Goal: Task Accomplishment & Management: Manage account settings

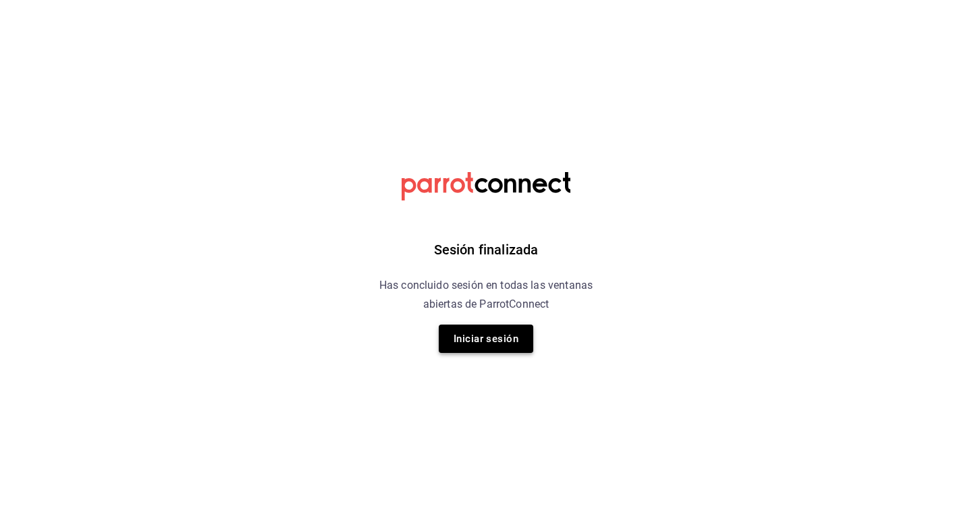
click at [456, 333] on button "Iniciar sesión" at bounding box center [486, 339] width 95 height 28
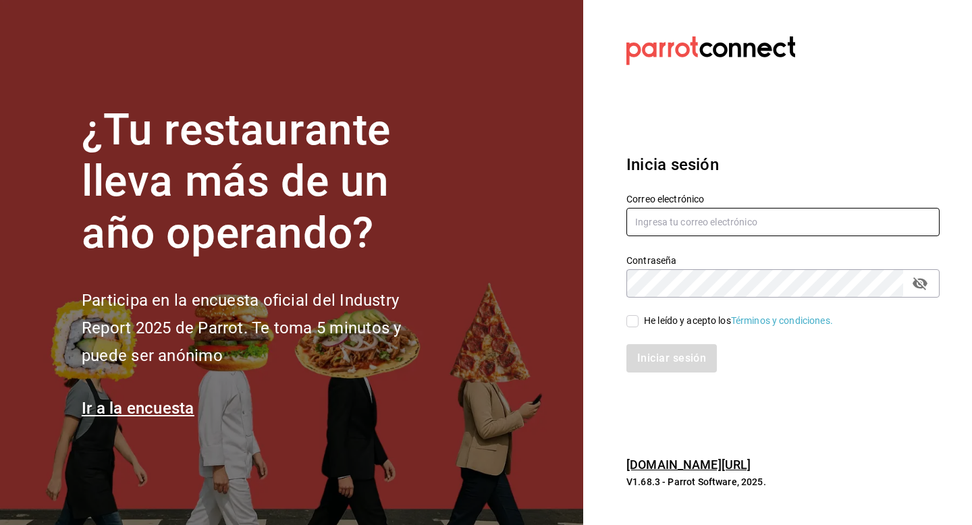
click at [662, 230] on input "text" at bounding box center [782, 222] width 313 height 28
type input "contacto.grantostadordecafe.com"
click at [630, 319] on input "He leído y acepto los Términos y condiciones." at bounding box center [632, 321] width 12 height 12
checkbox input "true"
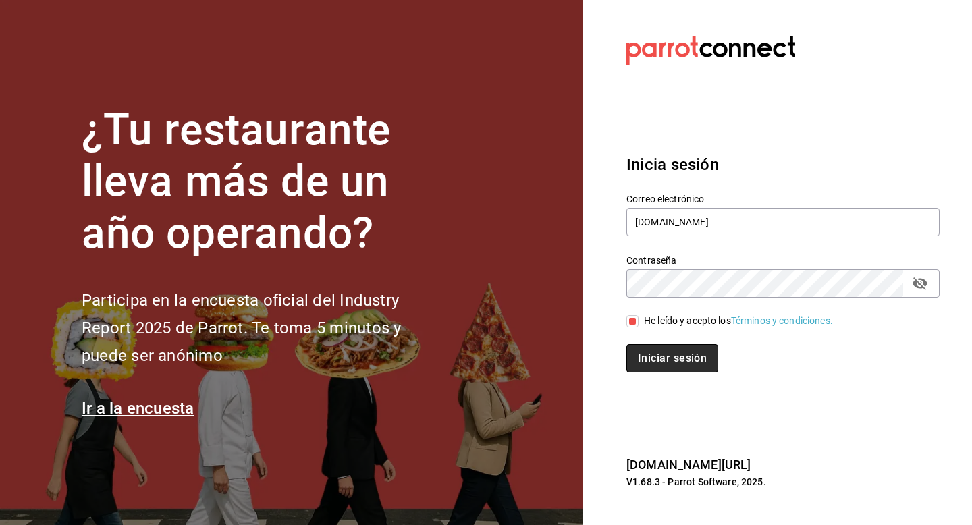
click at [639, 360] on button "Iniciar sesión" at bounding box center [672, 358] width 92 height 28
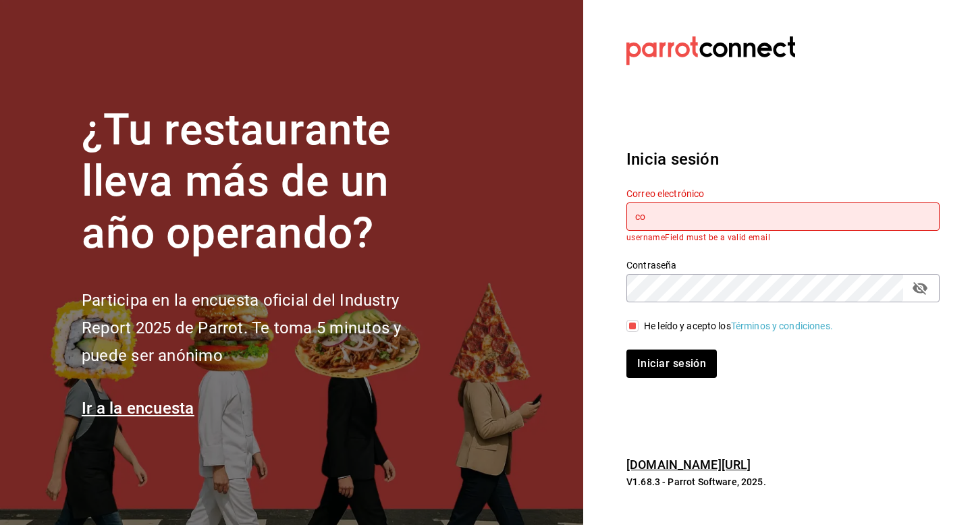
type input "c"
type input "contacto.grantostadordecafe.com"
click at [919, 288] on icon "passwordField" at bounding box center [920, 288] width 15 height 13
click at [679, 373] on button "Iniciar sesión" at bounding box center [672, 364] width 92 height 28
click at [685, 369] on button "Iniciar sesión" at bounding box center [672, 364] width 92 height 28
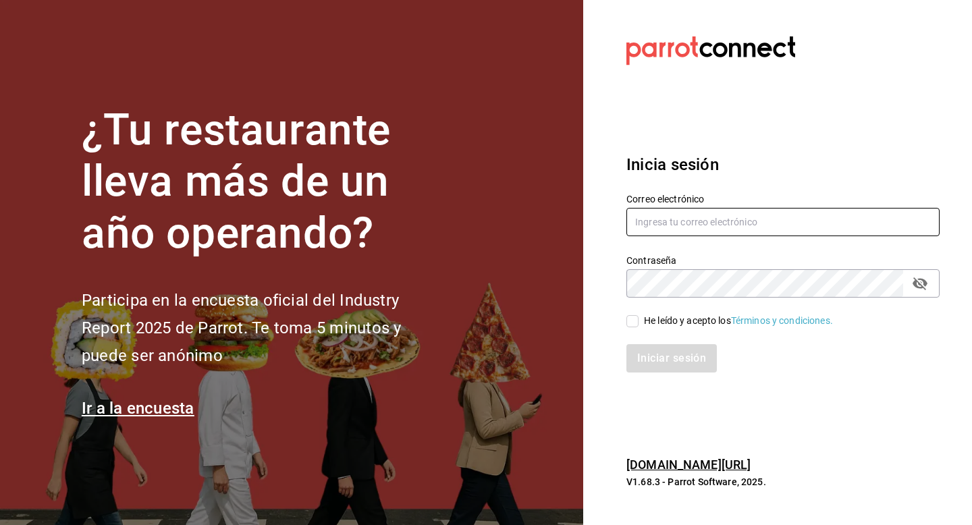
click at [728, 222] on input "text" at bounding box center [782, 222] width 313 height 28
type input "contacto.grantostadordecafe.com"
click at [627, 320] on input "He leído y acepto los Términos y condiciones." at bounding box center [632, 321] width 12 height 12
checkbox input "true"
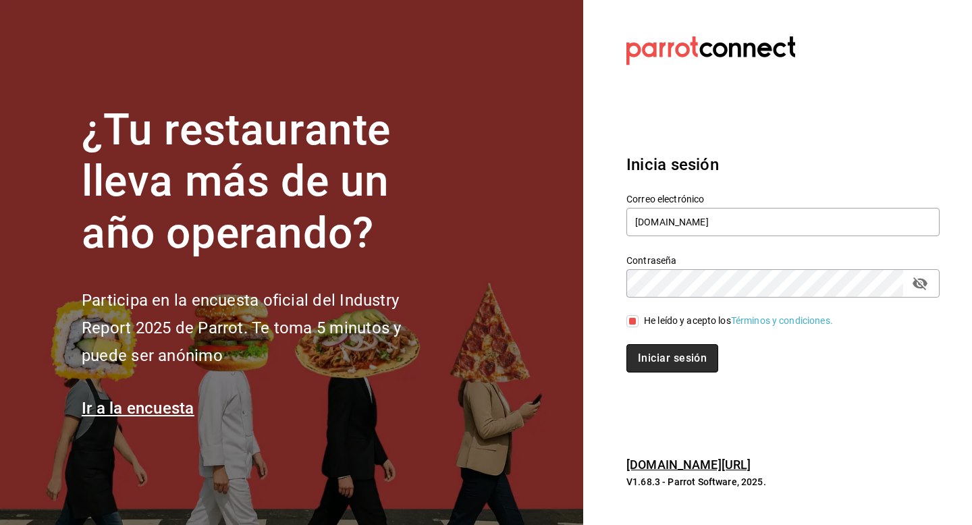
click at [662, 365] on button "Iniciar sesión" at bounding box center [672, 358] width 92 height 28
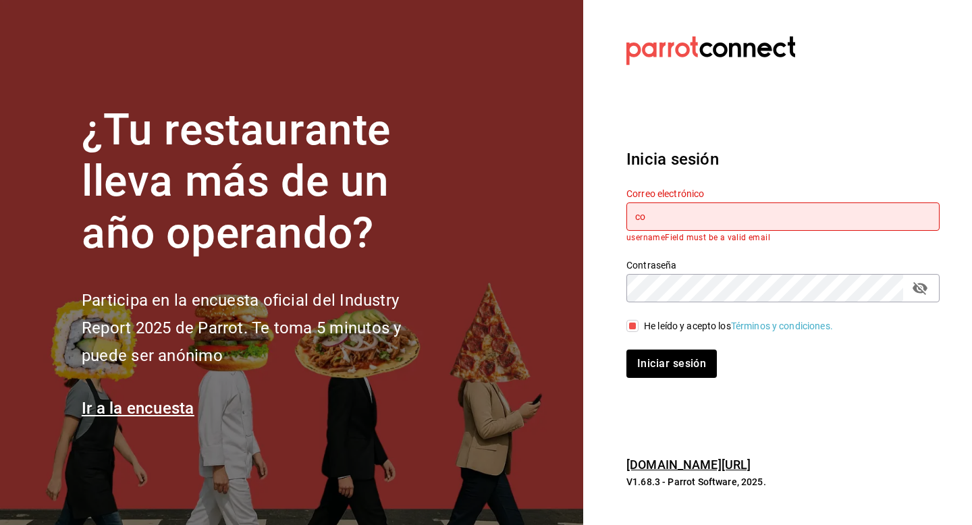
type input "c"
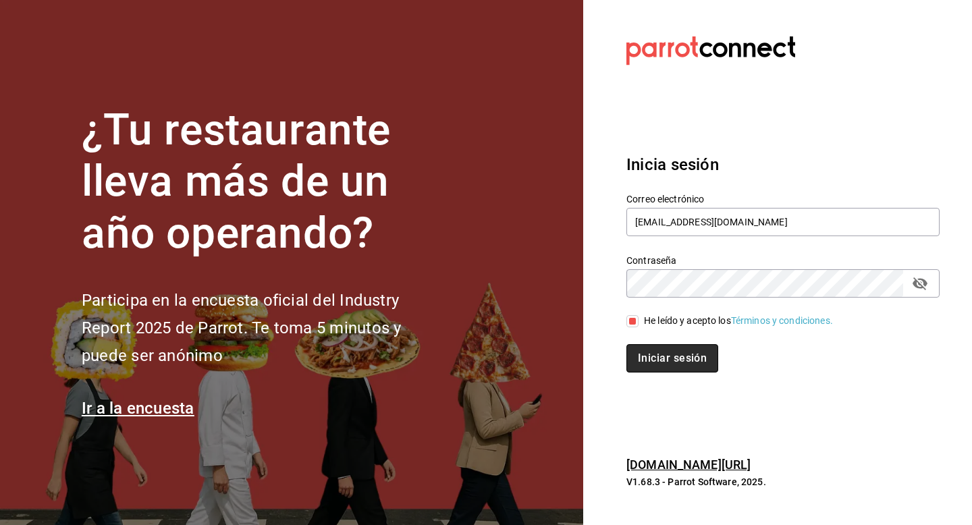
click at [685, 363] on button "Iniciar sesión" at bounding box center [672, 358] width 92 height 28
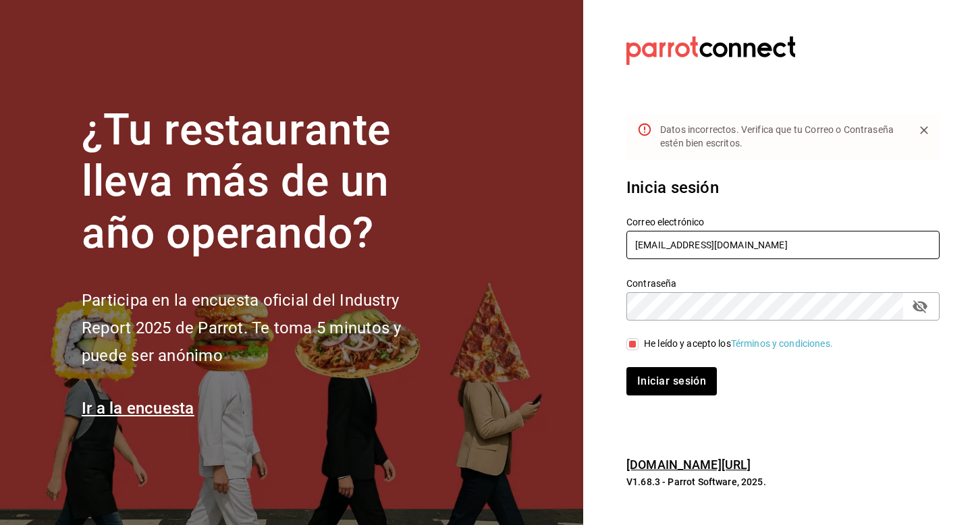
click at [758, 247] on input "contacto.grantostadordeface@gmail.com" at bounding box center [782, 245] width 313 height 28
type input "contacto.grantostadordecafe@gmail.com"
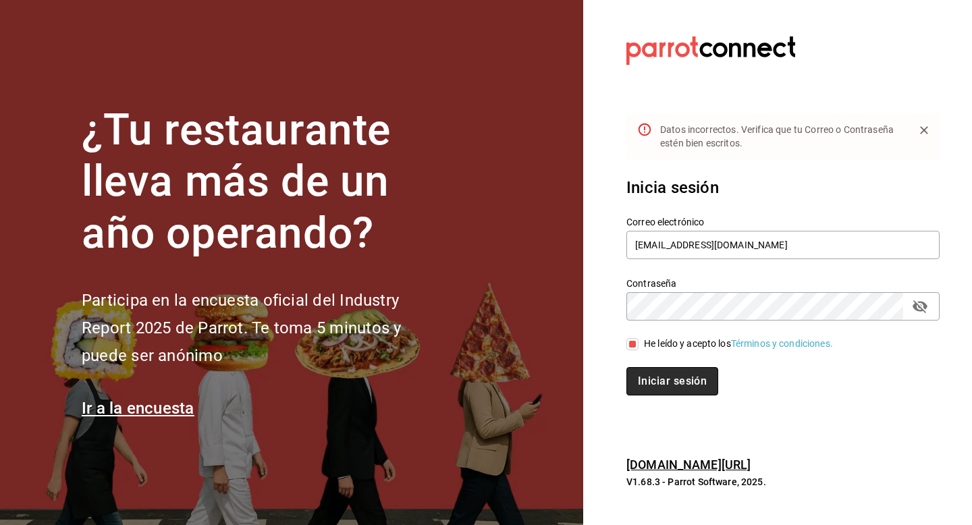
click at [676, 385] on button "Iniciar sesión" at bounding box center [672, 381] width 92 height 28
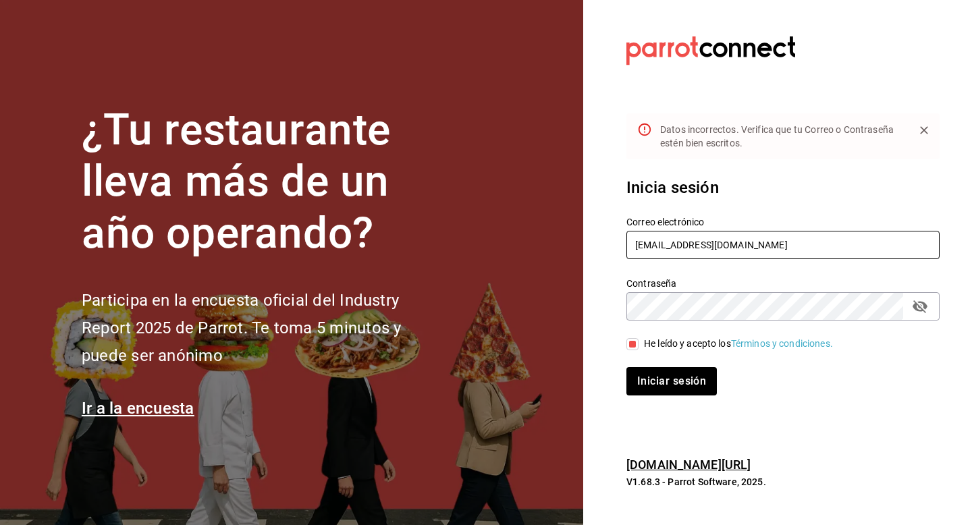
click at [824, 247] on input "contacto.grantostadordecafe@gmail.com" at bounding box center [782, 245] width 313 height 28
type input "contacto@cafegrantostador.com"
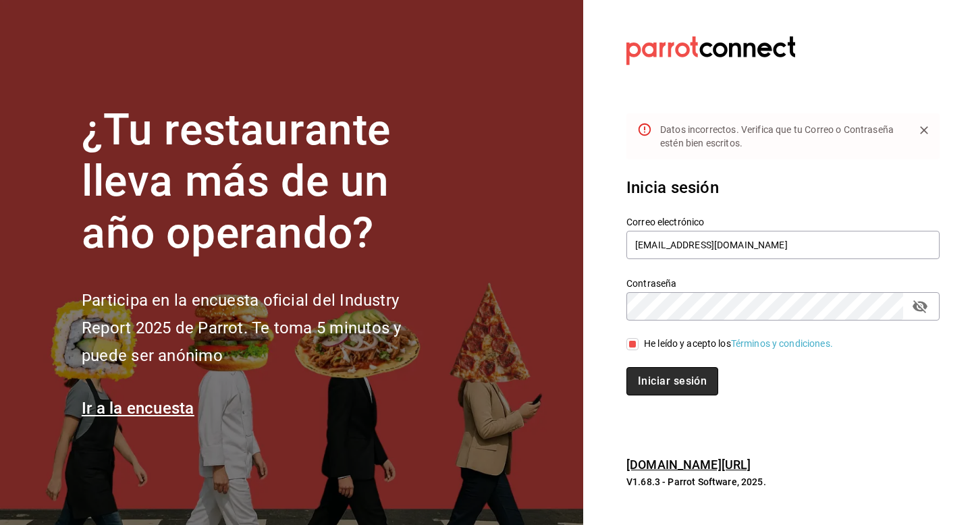
click at [700, 388] on button "Iniciar sesión" at bounding box center [672, 381] width 92 height 28
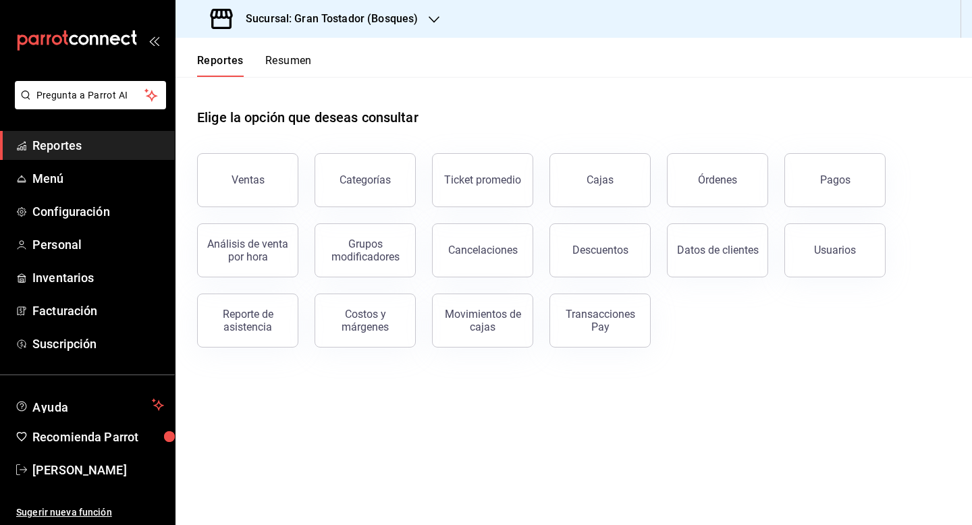
click at [437, 17] on icon "button" at bounding box center [434, 19] width 11 height 11
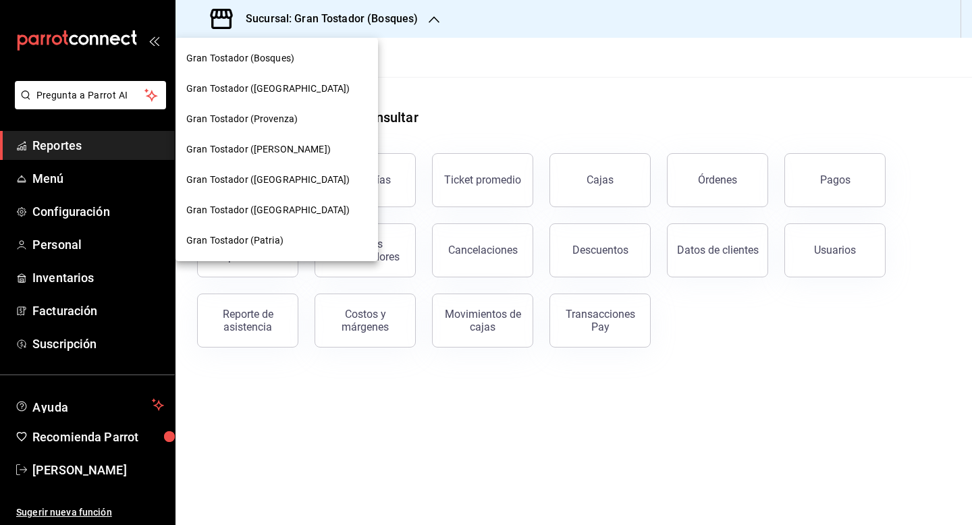
click at [250, 246] on span "Gran Tostador (Patria)" at bounding box center [234, 241] width 97 height 14
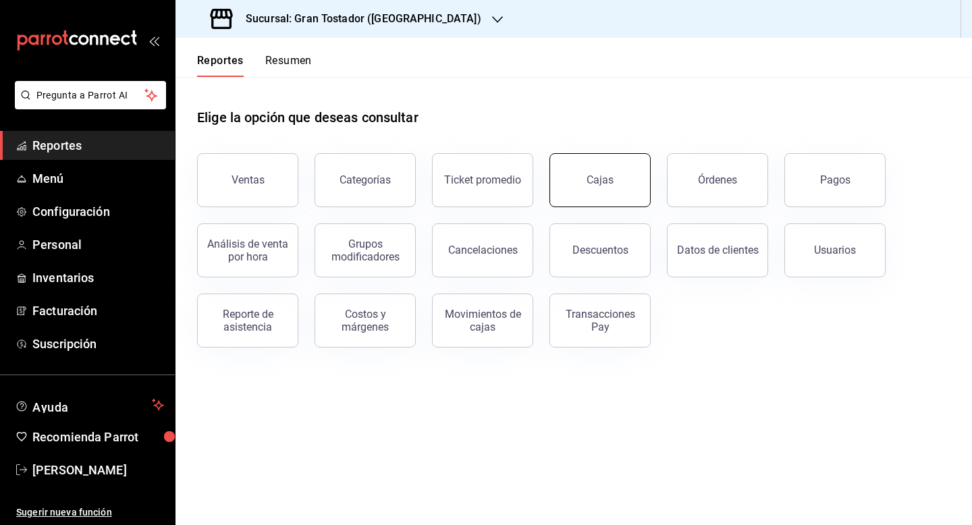
click at [598, 174] on div "Cajas" at bounding box center [600, 179] width 27 height 13
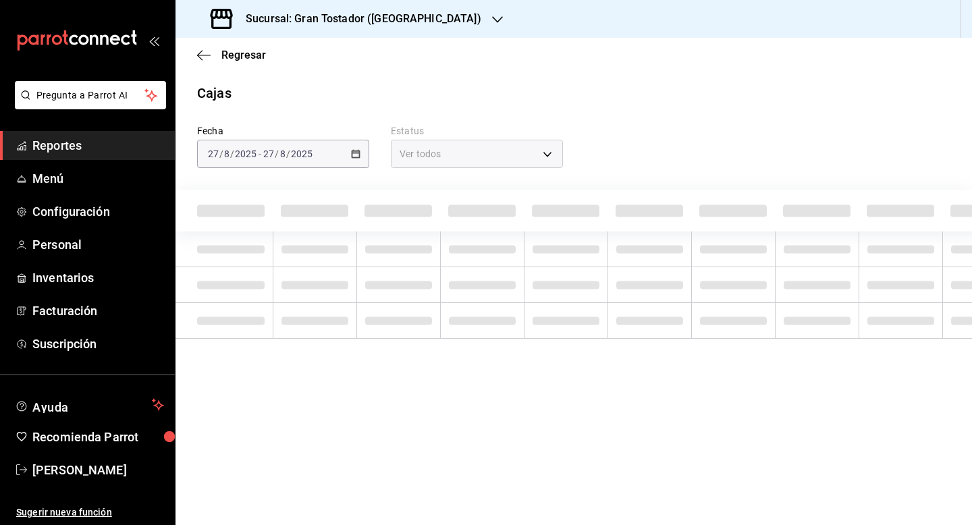
click at [55, 145] on span "Reportes" at bounding box center [98, 145] width 132 height 18
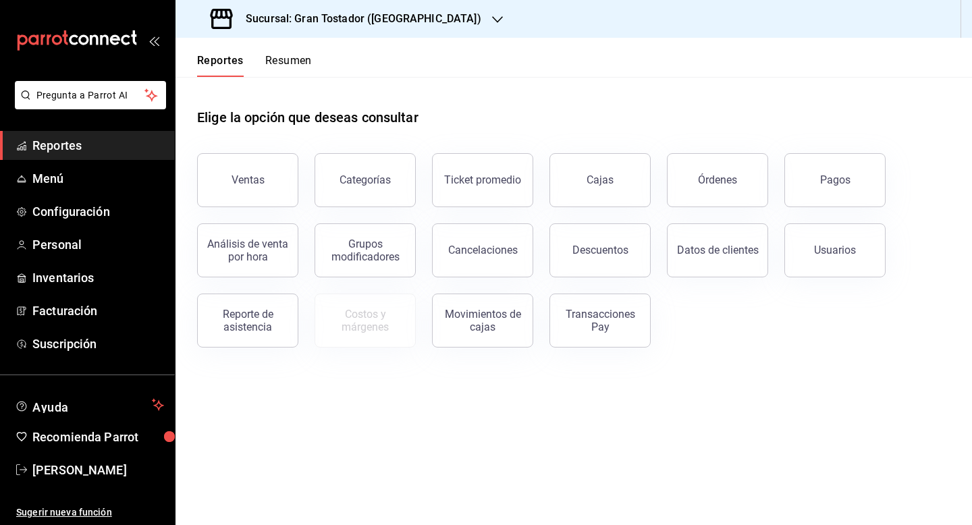
click at [492, 22] on icon "button" at bounding box center [497, 19] width 11 height 11
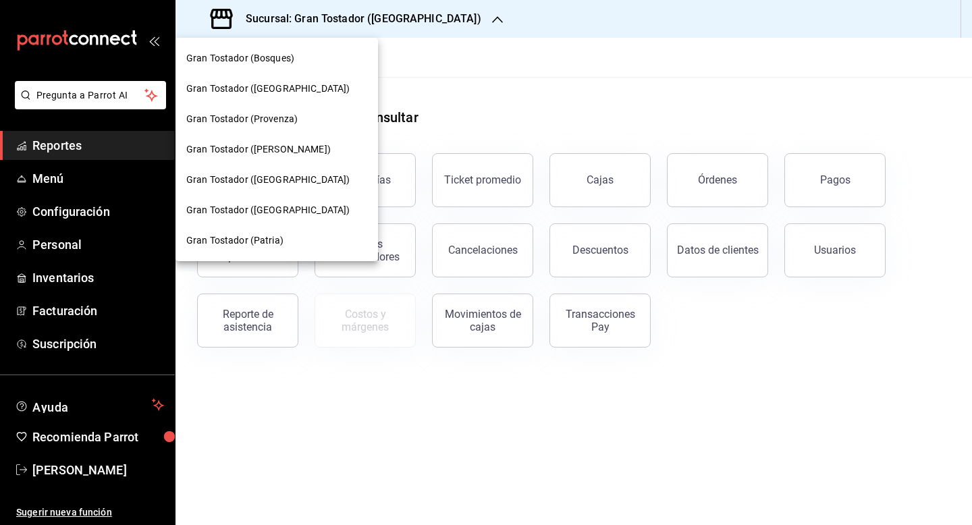
click at [272, 240] on span "Gran Tostador (Patria)" at bounding box center [234, 241] width 97 height 14
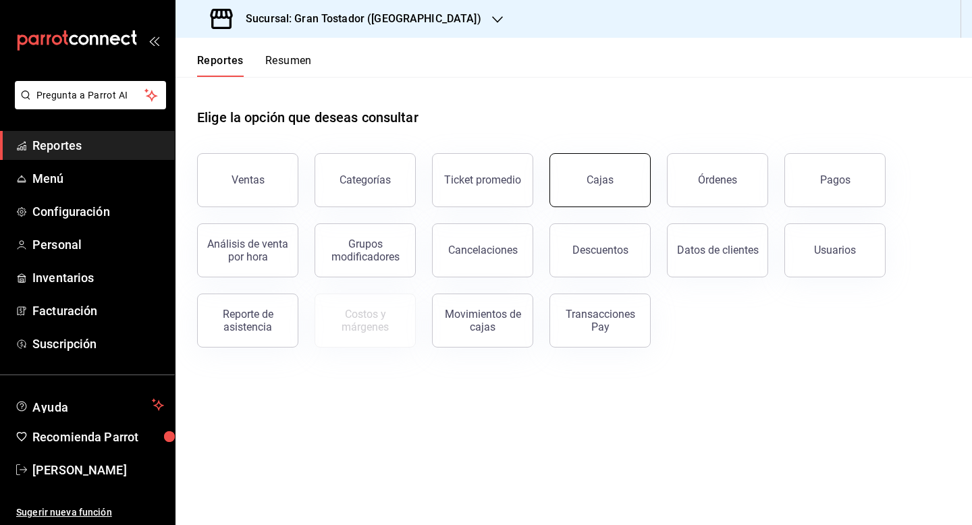
click at [584, 183] on button "Cajas" at bounding box center [600, 180] width 101 height 54
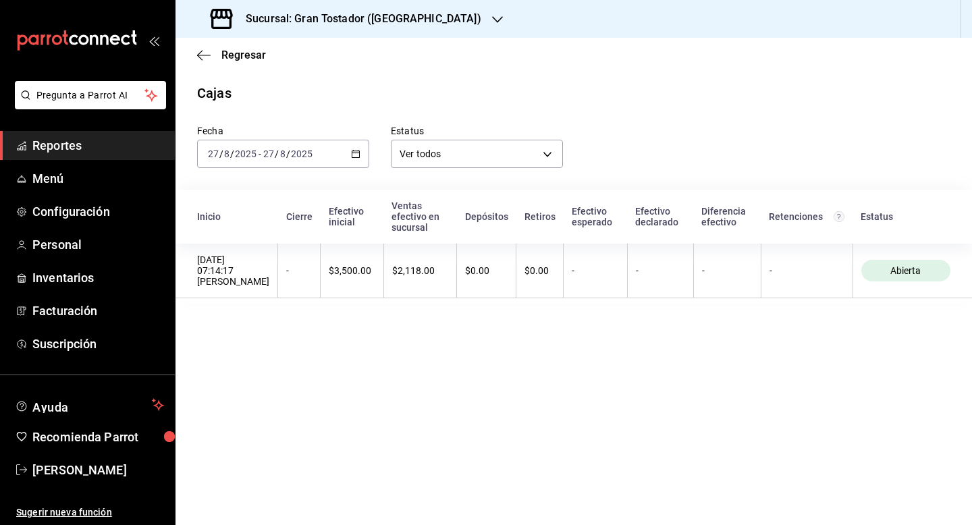
click at [357, 155] on icon "button" at bounding box center [355, 153] width 9 height 9
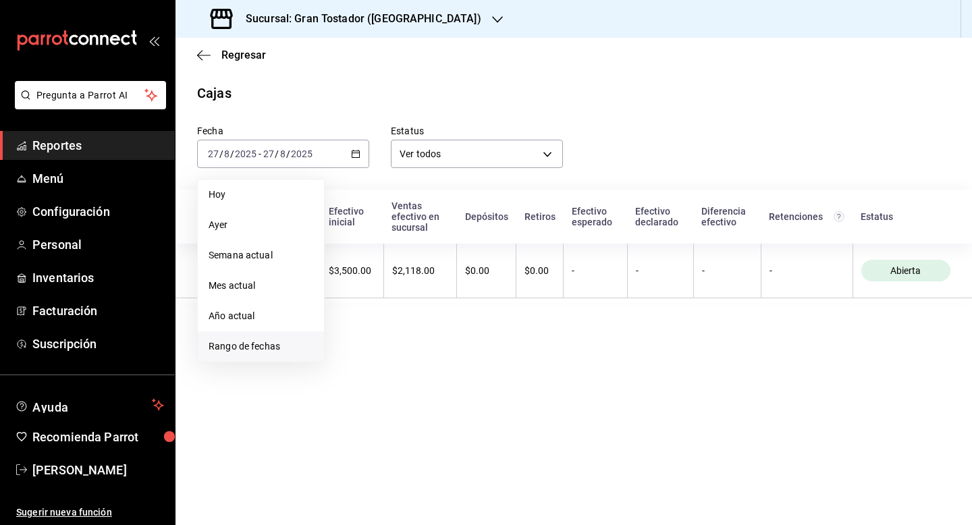
click at [265, 346] on span "Rango de fechas" at bounding box center [261, 347] width 105 height 14
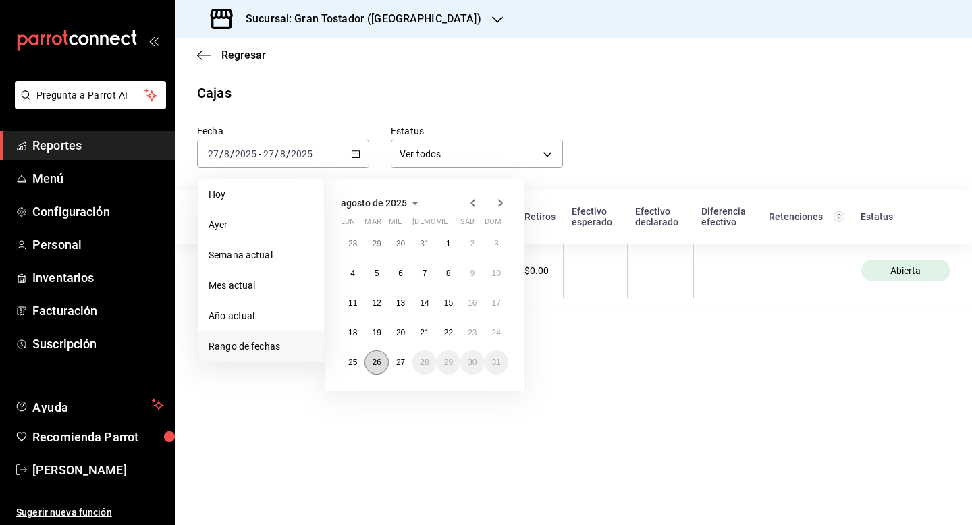
click at [379, 367] on abbr "26" at bounding box center [376, 362] width 9 height 9
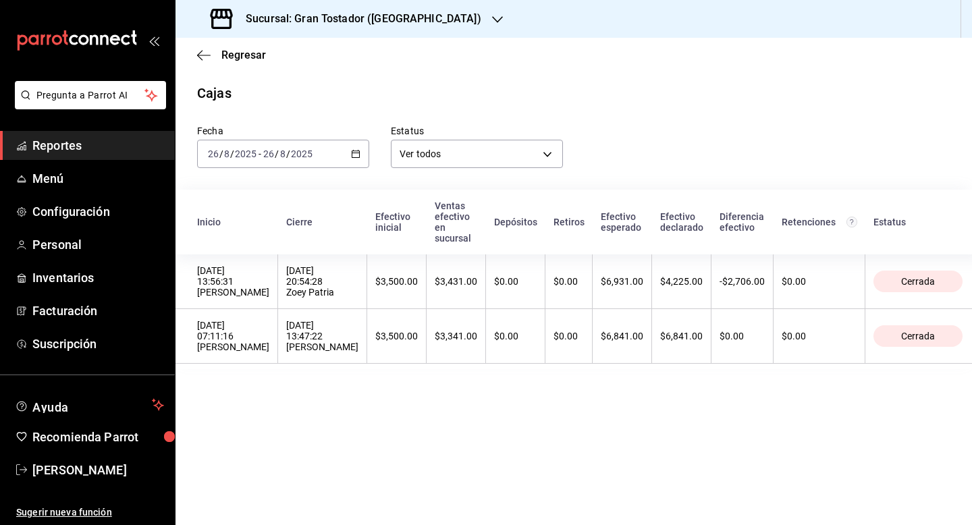
click at [355, 157] on icon "button" at bounding box center [355, 153] width 9 height 9
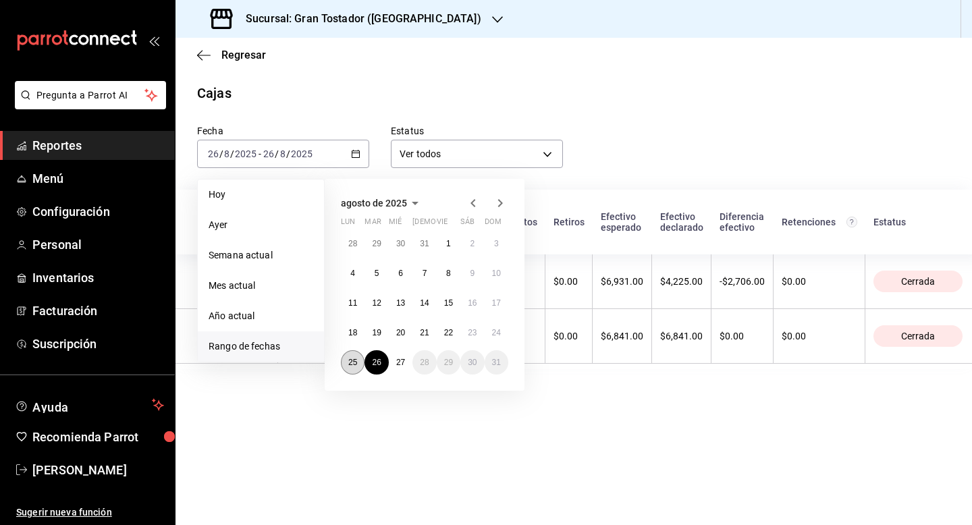
click at [352, 358] on abbr "25" at bounding box center [352, 362] width 9 height 9
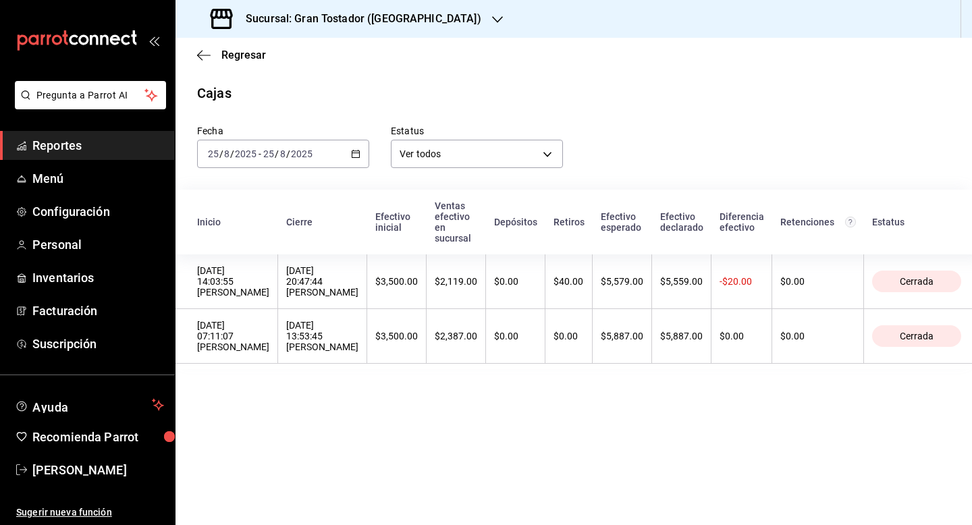
click at [355, 161] on div "2025-08-25 25 / 8 / 2025 - 2025-08-25 25 / 8 / 2025" at bounding box center [283, 154] width 172 height 28
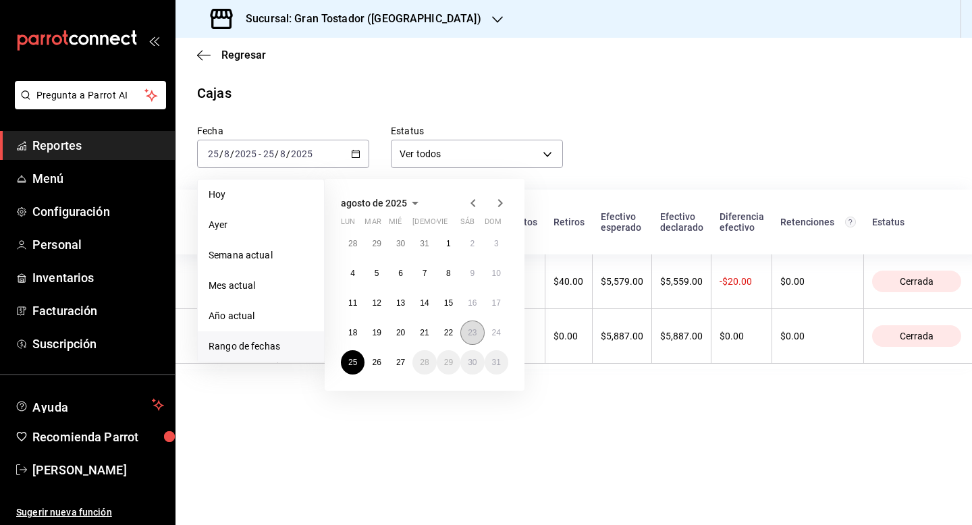
click at [476, 332] on abbr "23" at bounding box center [472, 332] width 9 height 9
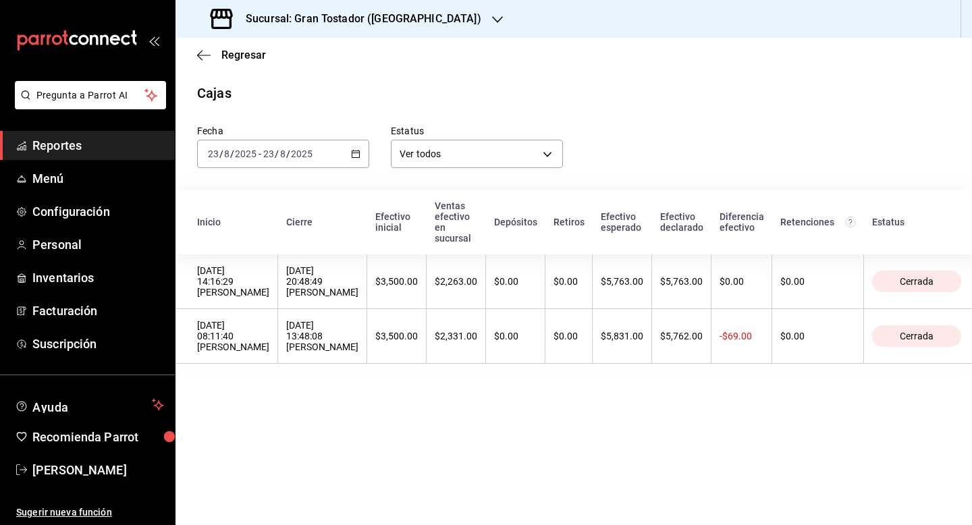
click at [355, 154] on icon "button" at bounding box center [355, 153] width 9 height 9
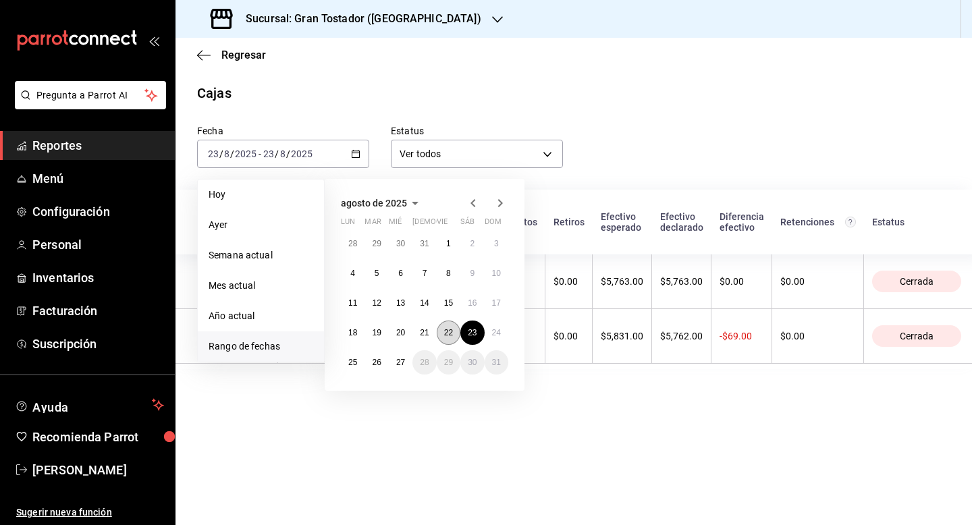
click at [449, 331] on abbr "22" at bounding box center [448, 332] width 9 height 9
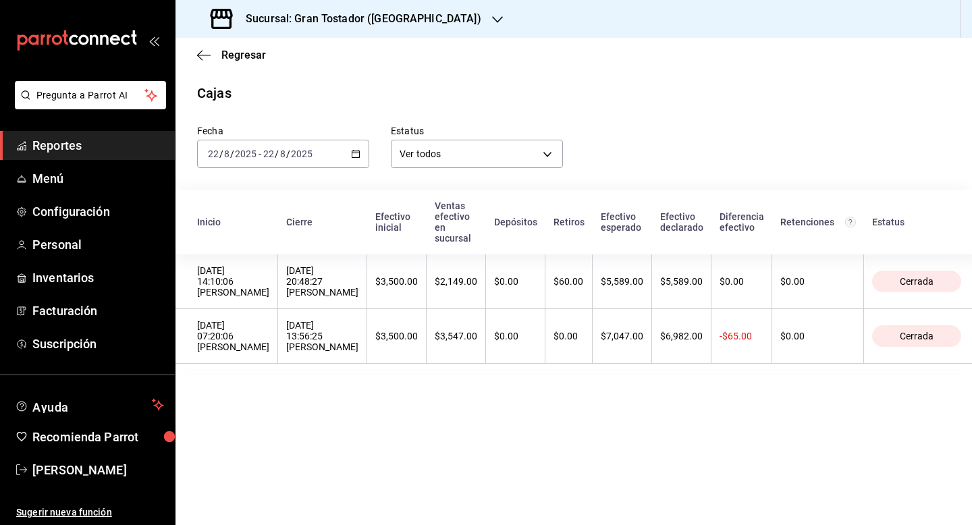
click at [356, 157] on icon "button" at bounding box center [355, 153] width 9 height 9
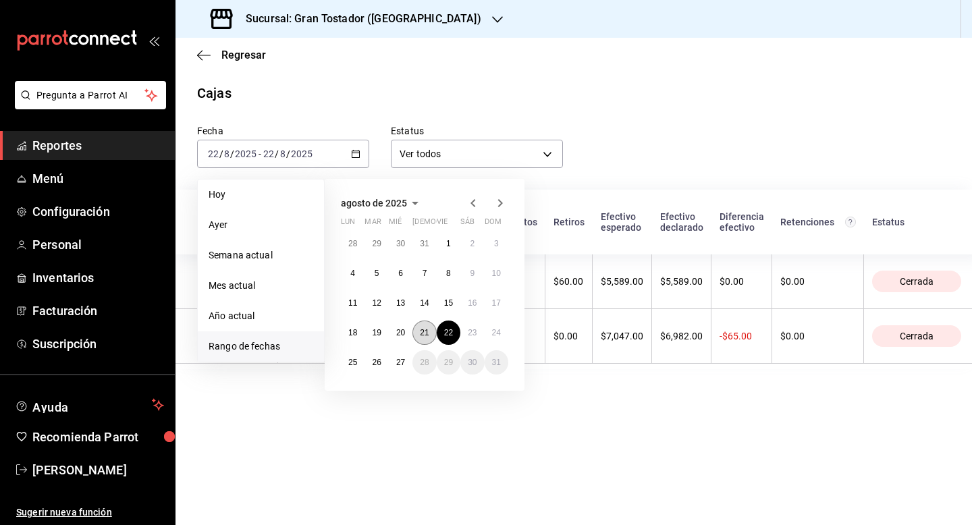
click at [421, 333] on abbr "21" at bounding box center [424, 332] width 9 height 9
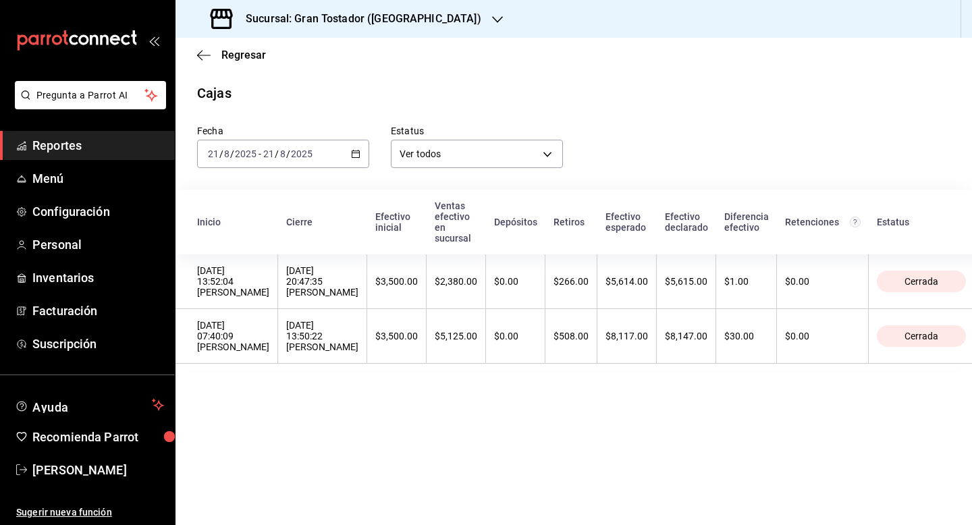
click at [351, 151] on icon "button" at bounding box center [355, 153] width 9 height 9
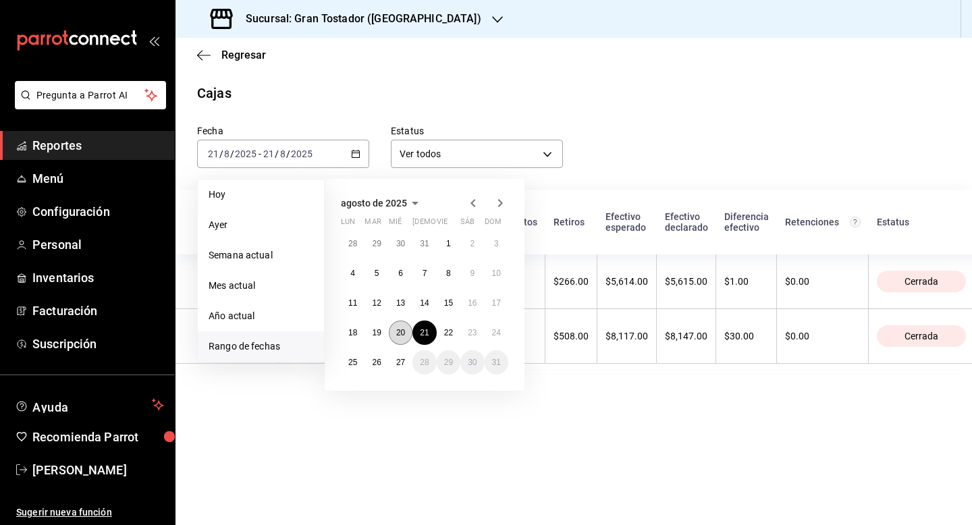
click at [406, 333] on button "20" at bounding box center [401, 333] width 24 height 24
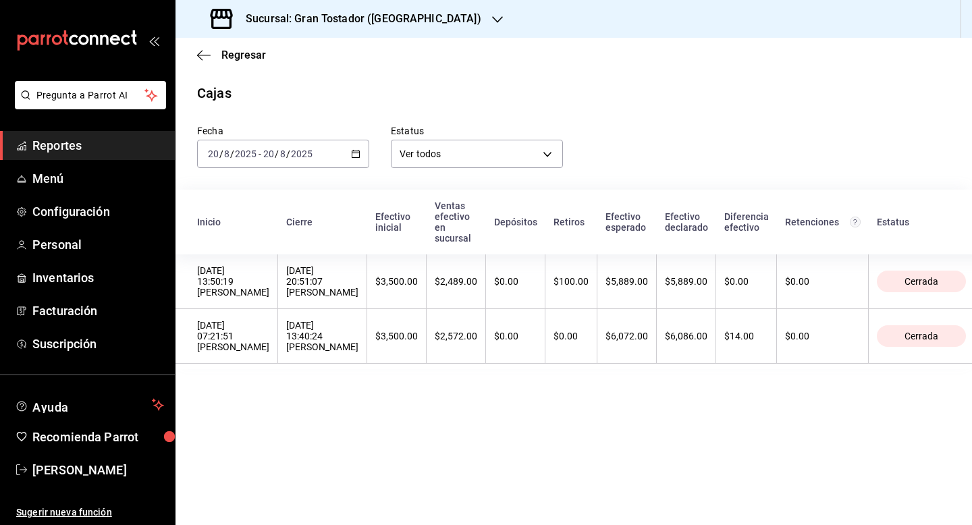
click at [358, 154] on icon "button" at bounding box center [355, 153] width 9 height 9
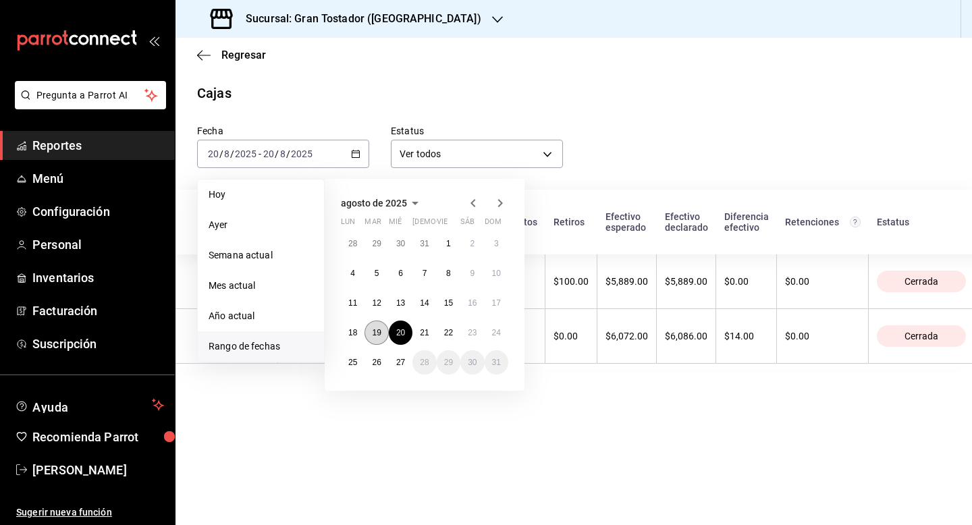
click at [377, 329] on abbr "19" at bounding box center [376, 332] width 9 height 9
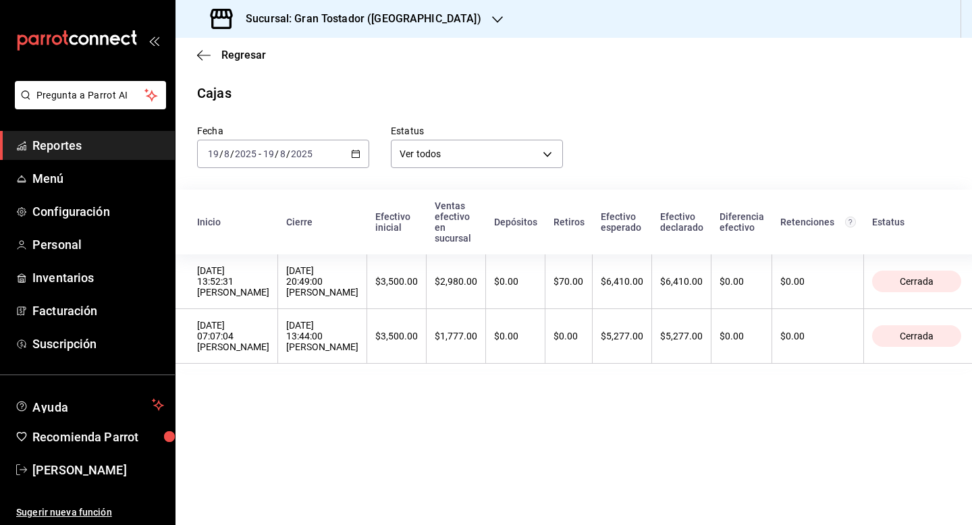
click at [349, 155] on div "2025-08-19 19 / 8 / 2025 - 2025-08-19 19 / 8 / 2025" at bounding box center [283, 154] width 172 height 28
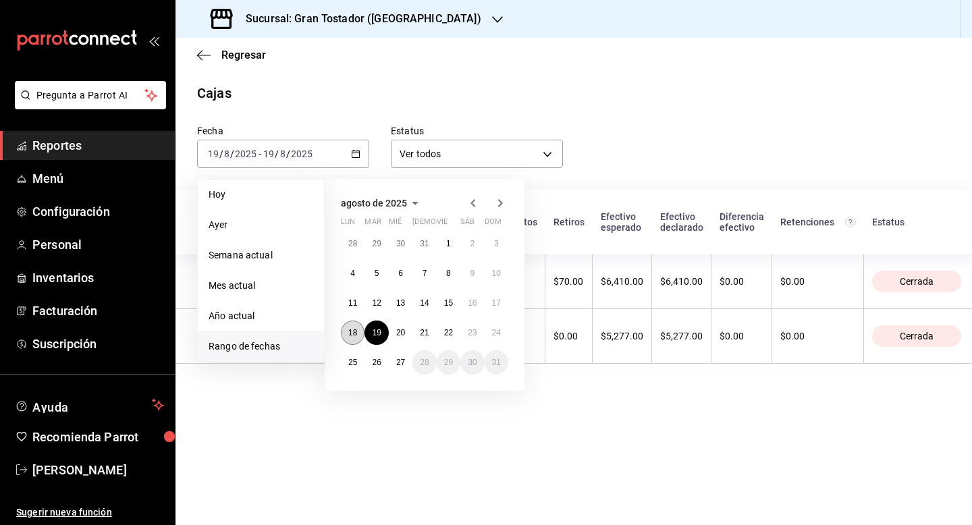
click at [356, 338] on button "18" at bounding box center [353, 333] width 24 height 24
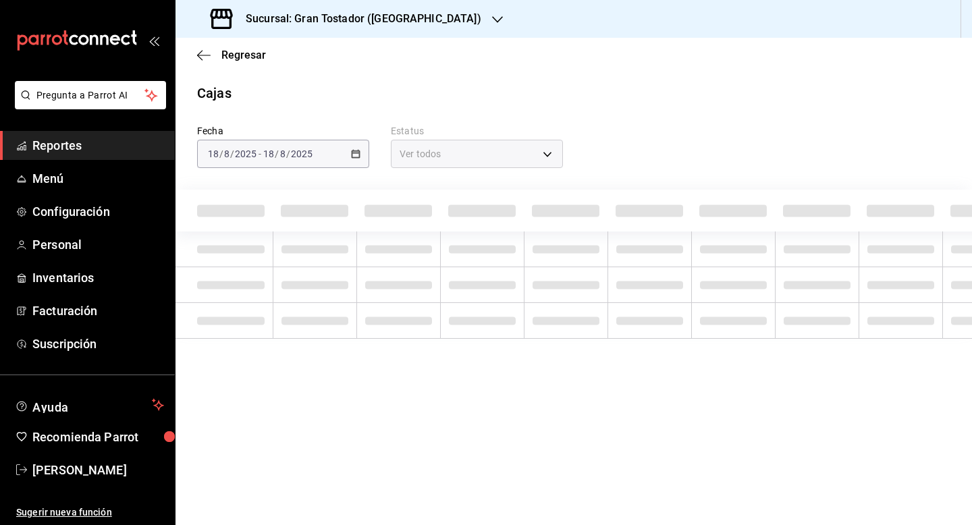
click at [270, 94] on div "Cajas" at bounding box center [574, 93] width 797 height 20
click at [242, 54] on span "Regresar" at bounding box center [243, 55] width 45 height 13
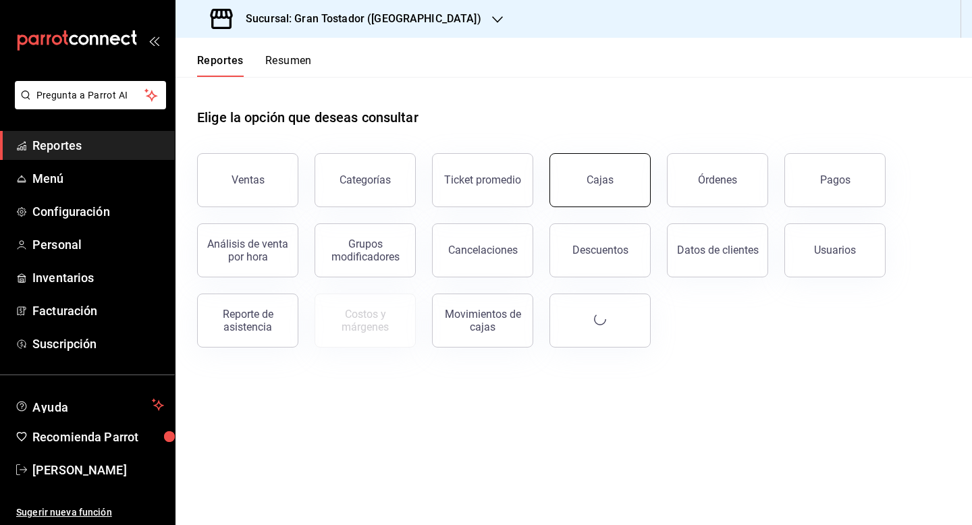
click at [605, 194] on button "Cajas" at bounding box center [600, 180] width 101 height 54
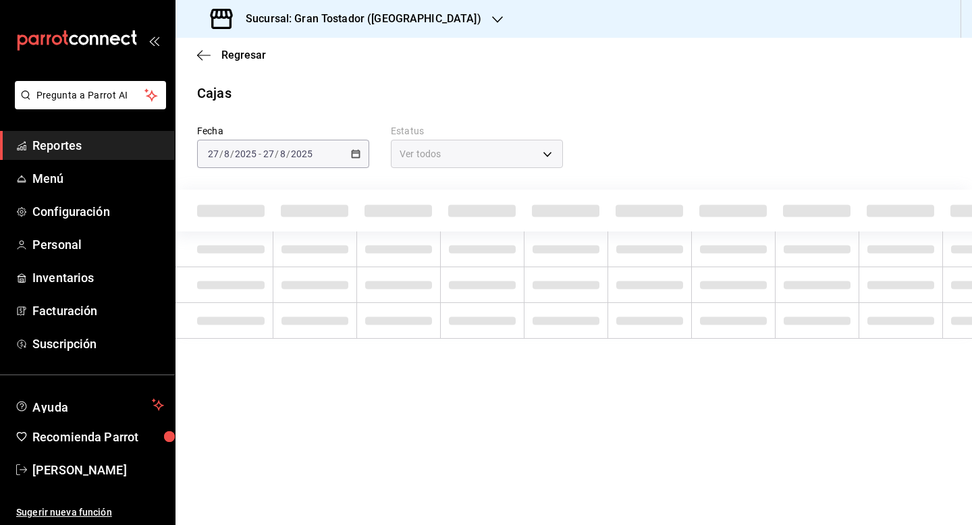
click at [605, 194] on th at bounding box center [566, 211] width 84 height 42
click at [425, 26] on div "Sucursal: Gran Tostador ([GEOGRAPHIC_DATA])" at bounding box center [347, 19] width 322 height 38
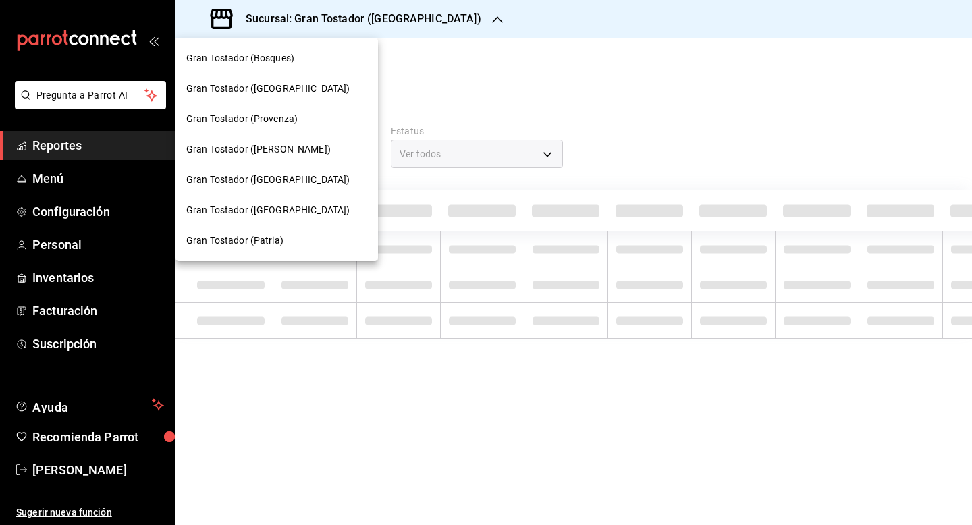
click at [455, 69] on div at bounding box center [486, 262] width 972 height 525
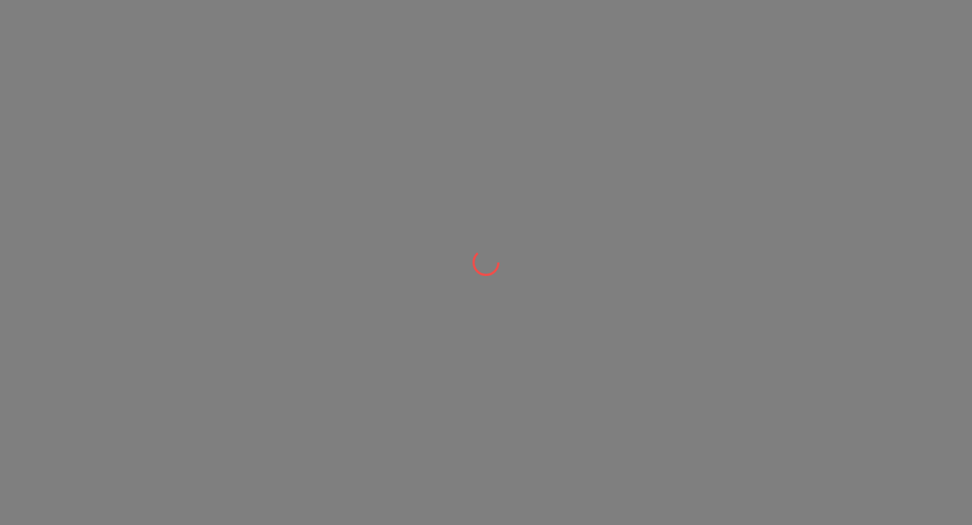
click at [435, 97] on div at bounding box center [486, 262] width 972 height 525
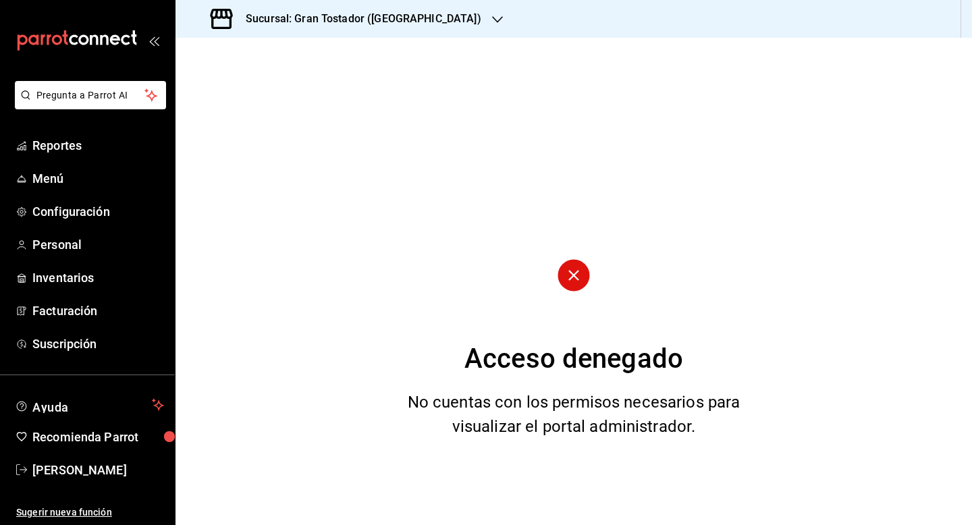
click at [492, 19] on icon "button" at bounding box center [497, 19] width 11 height 11
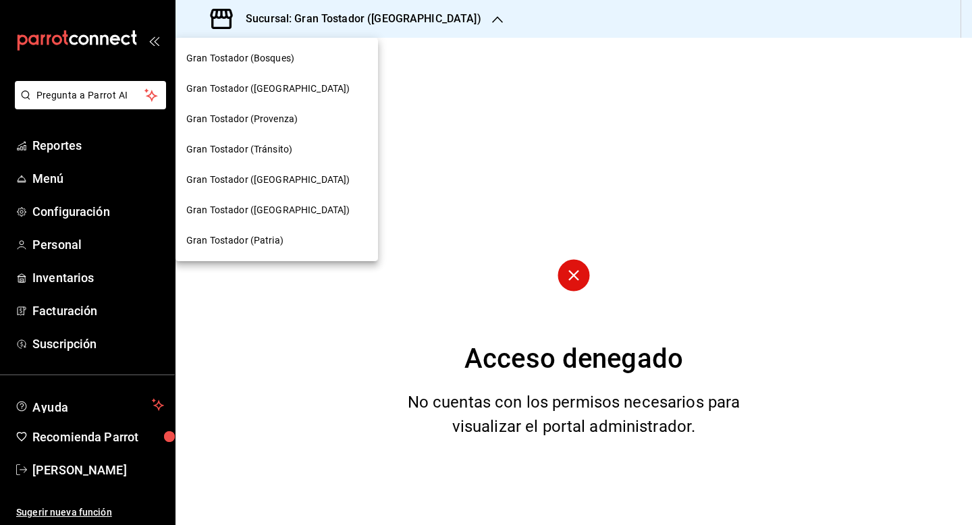
click at [102, 471] on div at bounding box center [486, 262] width 972 height 525
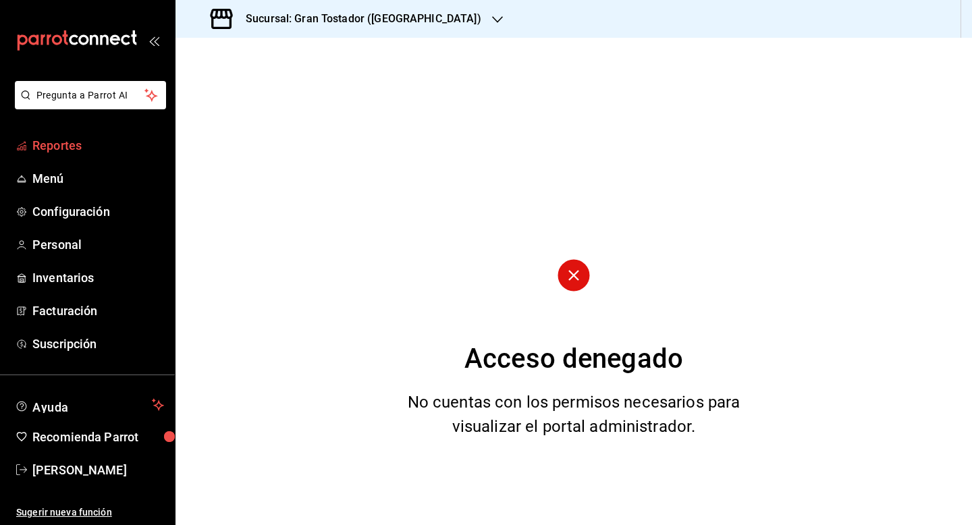
click at [64, 144] on span "Reportes" at bounding box center [98, 145] width 132 height 18
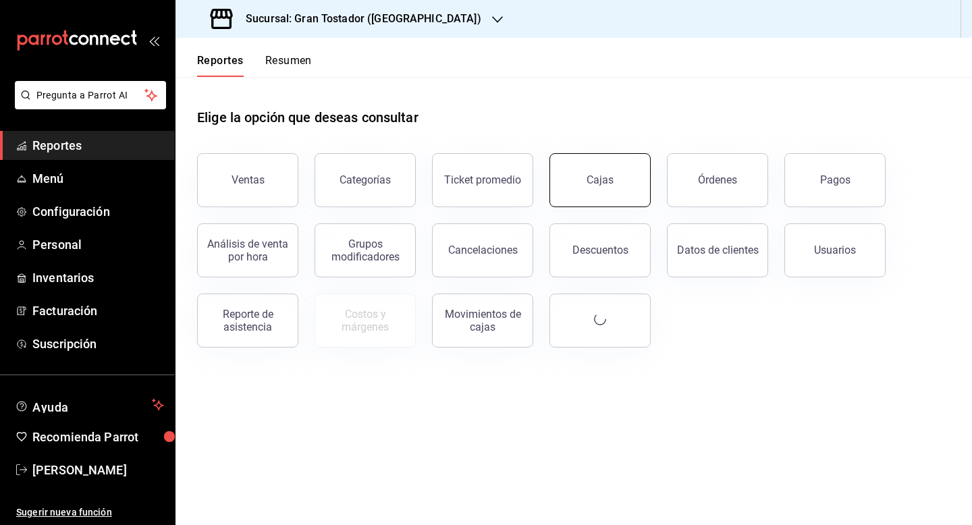
click at [583, 192] on button "Cajas" at bounding box center [600, 180] width 101 height 54
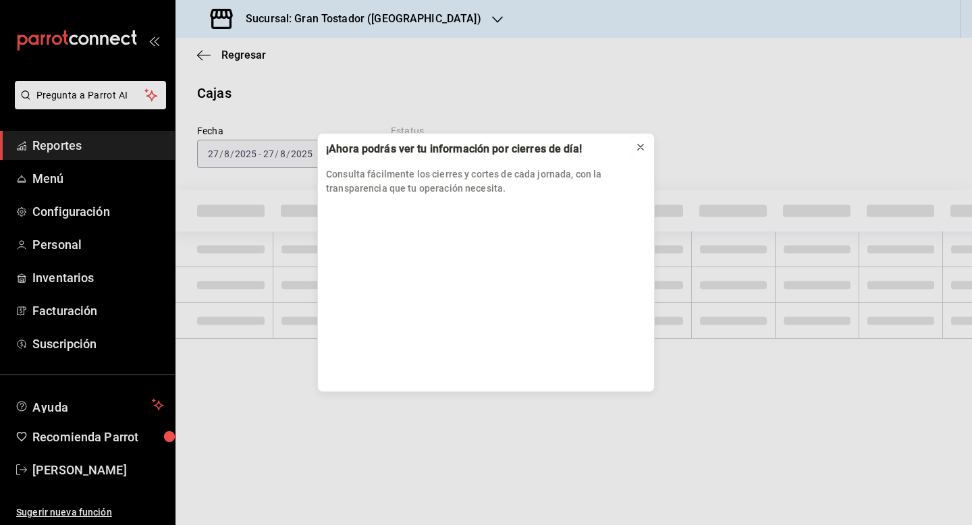
click at [641, 148] on icon at bounding box center [640, 147] width 11 height 11
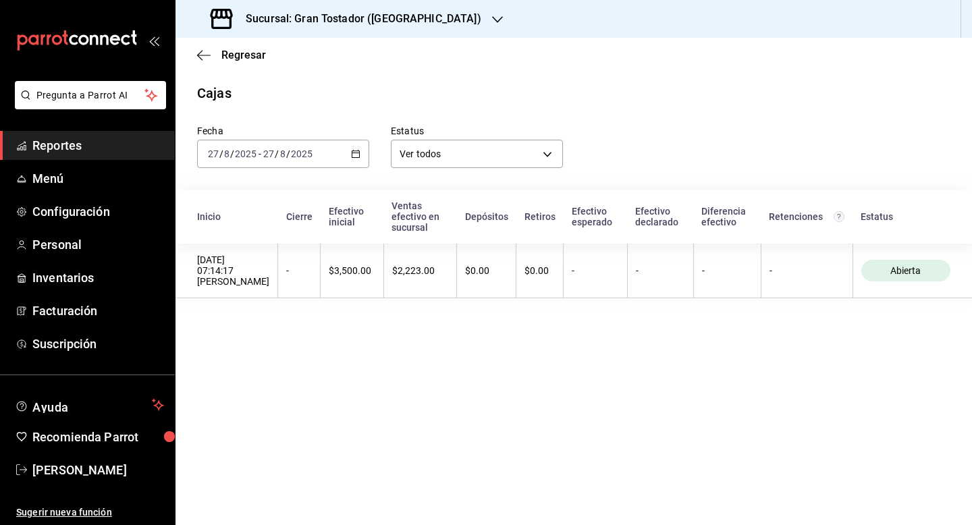
click at [355, 158] on icon "button" at bounding box center [355, 153] width 9 height 9
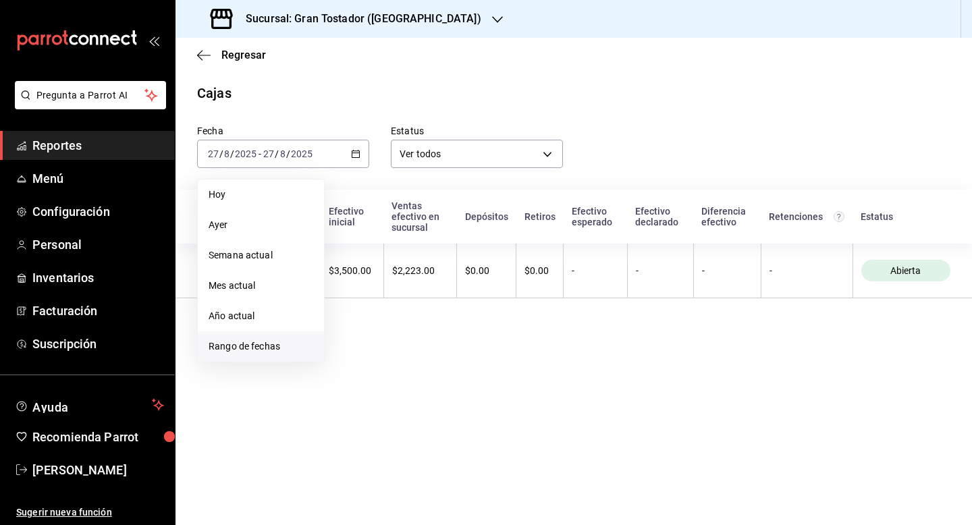
click at [241, 346] on span "Rango de fechas" at bounding box center [261, 347] width 105 height 14
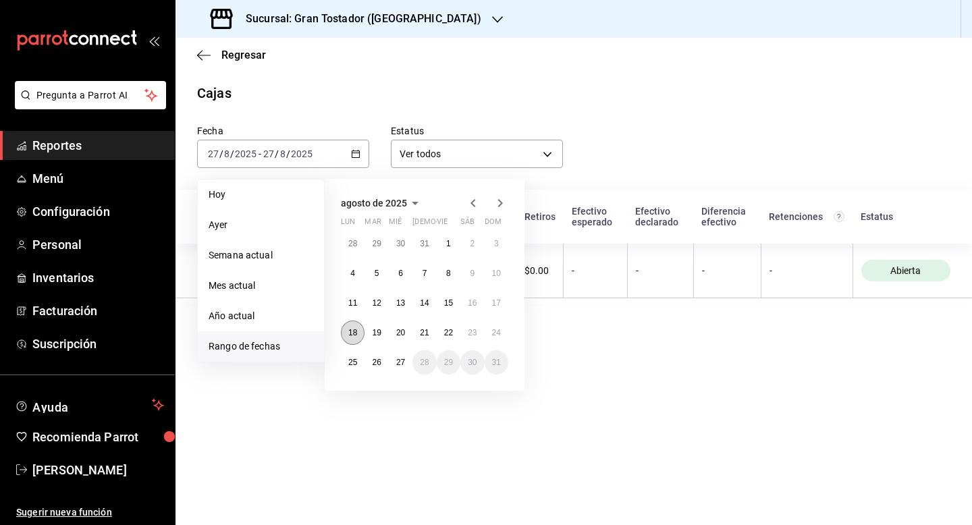
click at [350, 333] on abbr "18" at bounding box center [352, 332] width 9 height 9
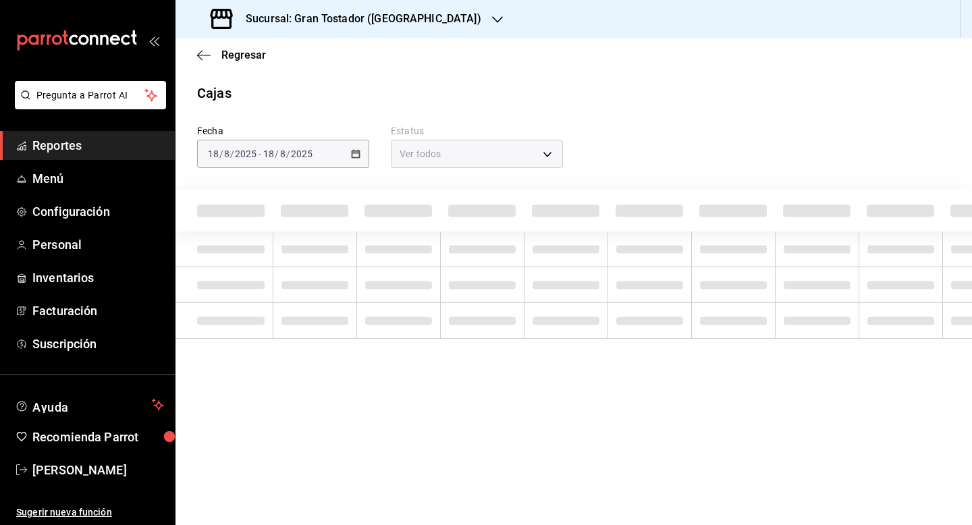
click at [492, 18] on icon "button" at bounding box center [497, 19] width 11 height 11
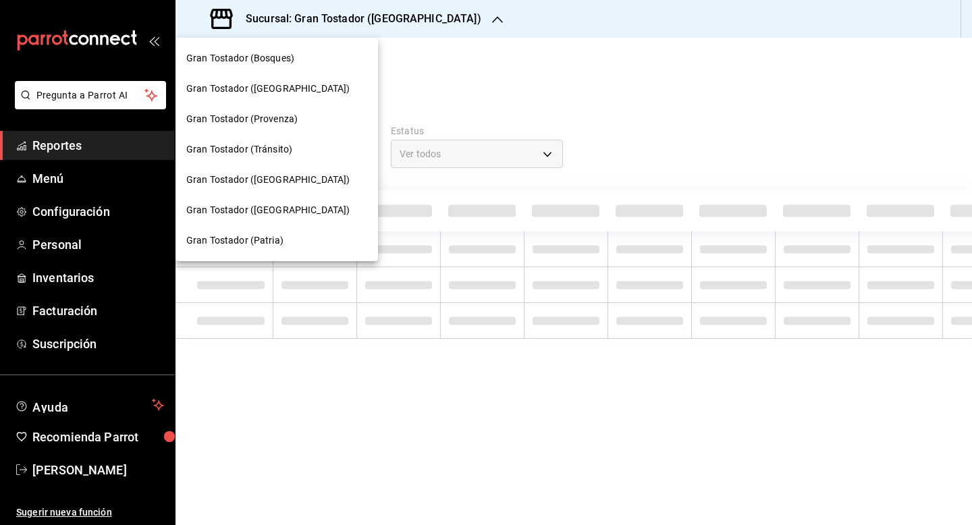
click at [252, 241] on span "Gran Tostador (Patria)" at bounding box center [234, 241] width 97 height 14
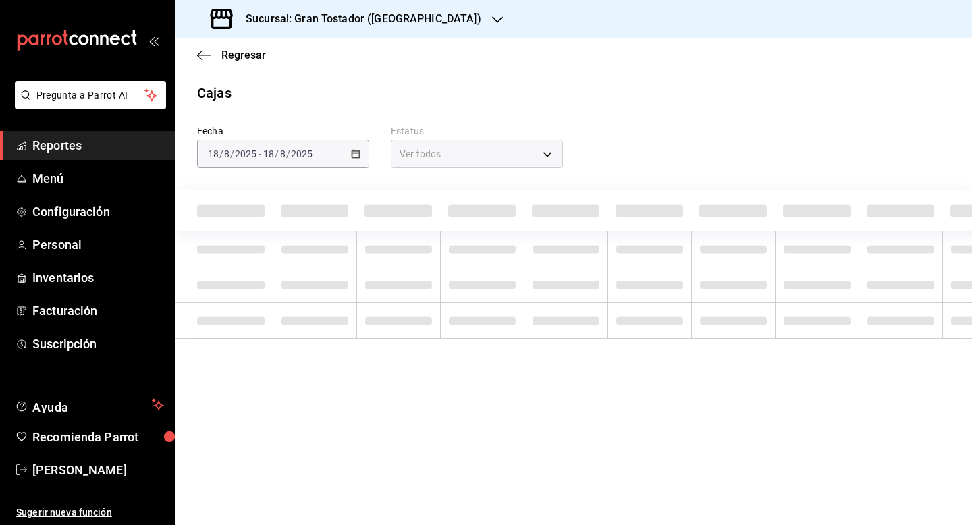
click at [412, 14] on div "Sucursal: Gran Tostador (Patria)" at bounding box center [347, 19] width 322 height 38
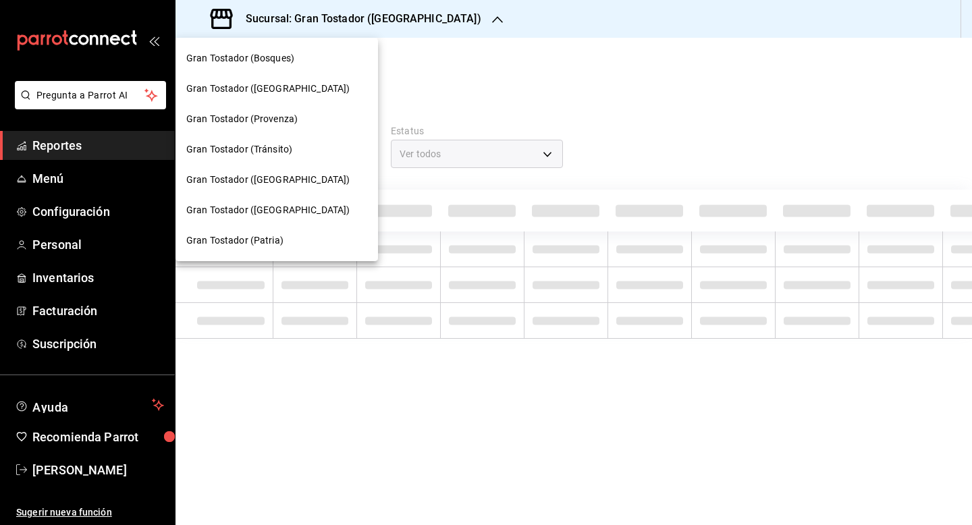
click at [340, 53] on div "Gran Tostador (Bosques)" at bounding box center [276, 58] width 181 height 14
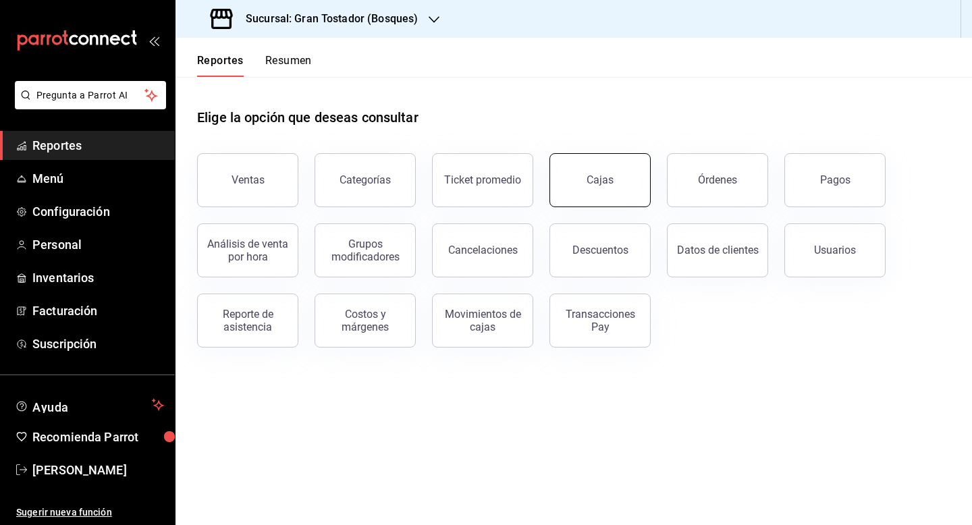
click at [597, 190] on button "Cajas" at bounding box center [600, 180] width 101 height 54
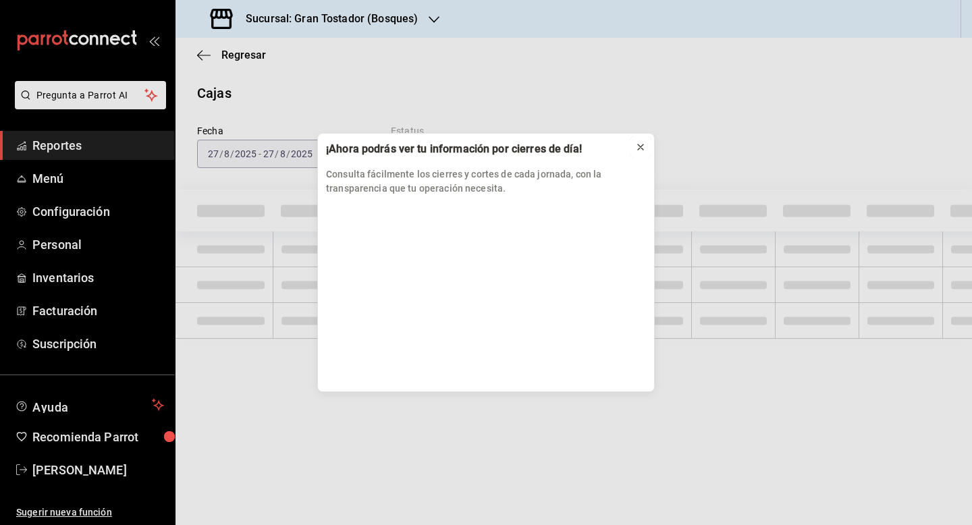
click at [643, 143] on icon at bounding box center [640, 147] width 11 height 11
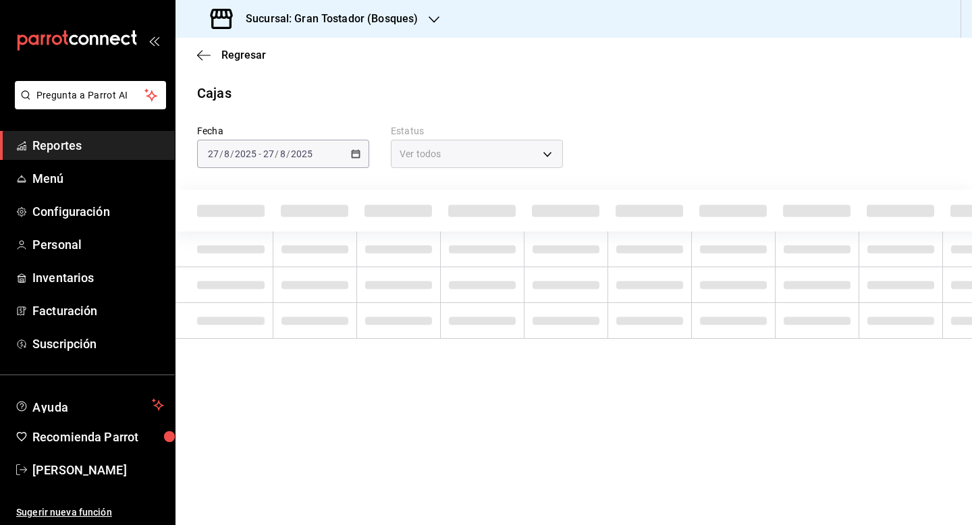
click at [433, 20] on icon "button" at bounding box center [434, 19] width 11 height 7
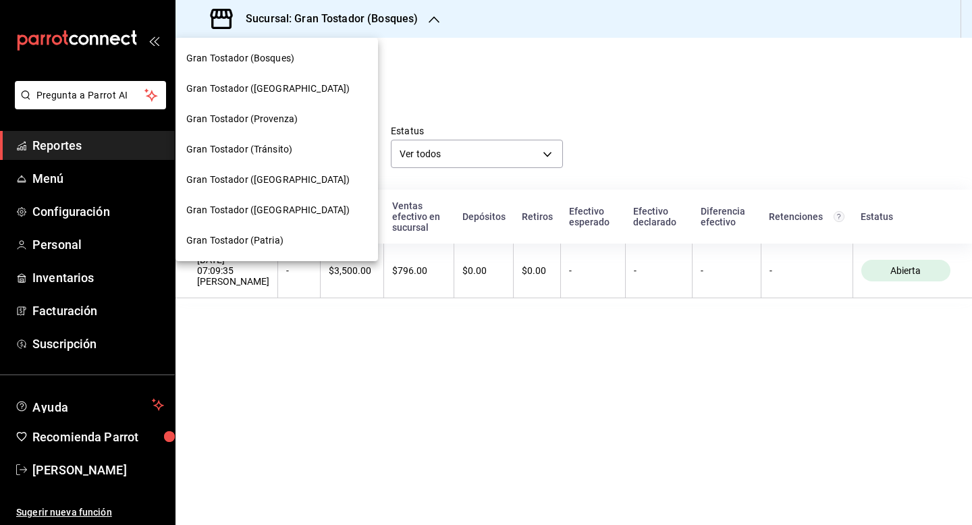
click at [495, 55] on div at bounding box center [486, 262] width 972 height 525
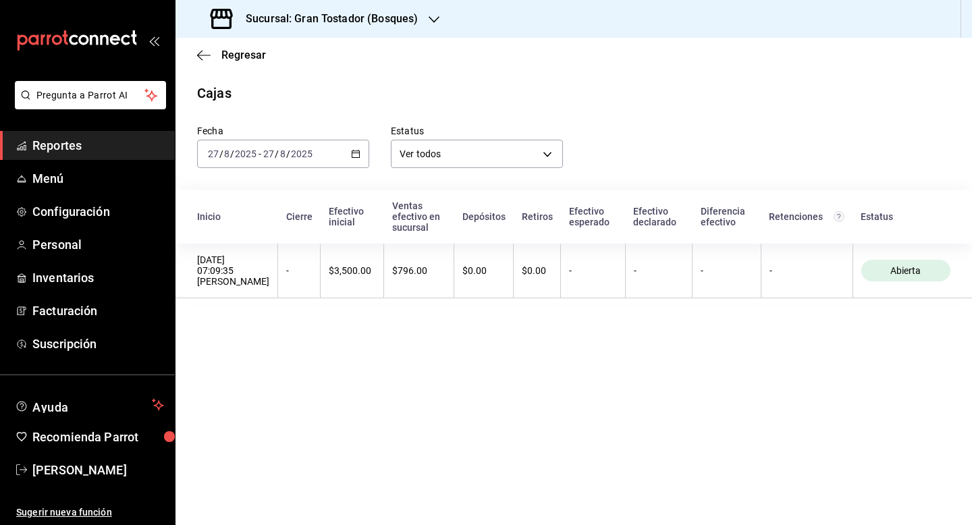
click at [431, 20] on icon "button" at bounding box center [434, 19] width 11 height 7
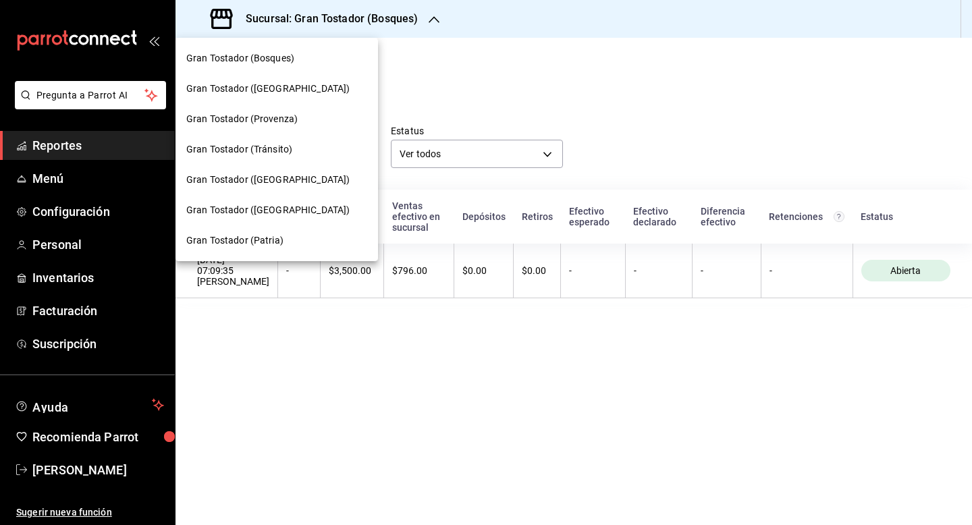
click at [236, 240] on span "Gran Tostador (Patria)" at bounding box center [234, 241] width 97 height 14
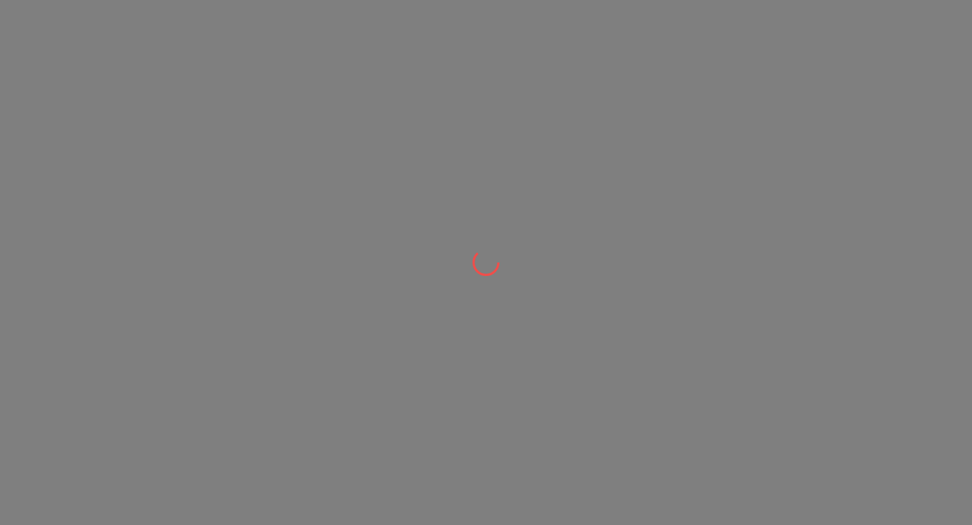
click at [404, 87] on div at bounding box center [486, 262] width 972 height 525
click at [428, 112] on div at bounding box center [486, 262] width 972 height 525
